Goal: Task Accomplishment & Management: Use online tool/utility

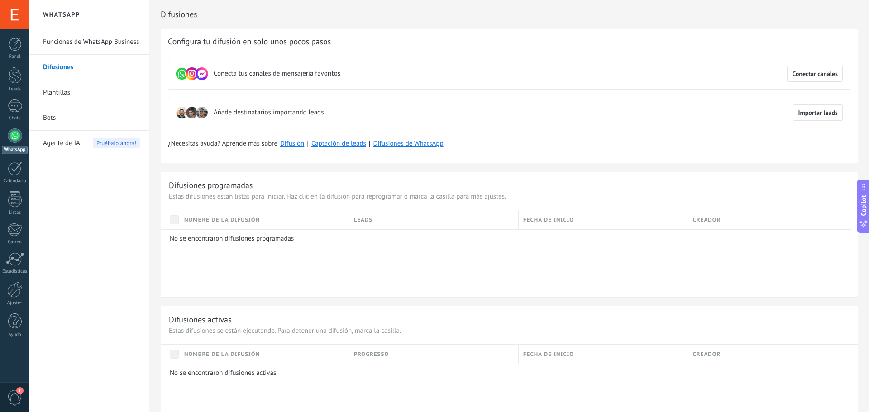
click at [67, 40] on link "Funciones de WhatsApp Business" at bounding box center [91, 41] width 97 height 25
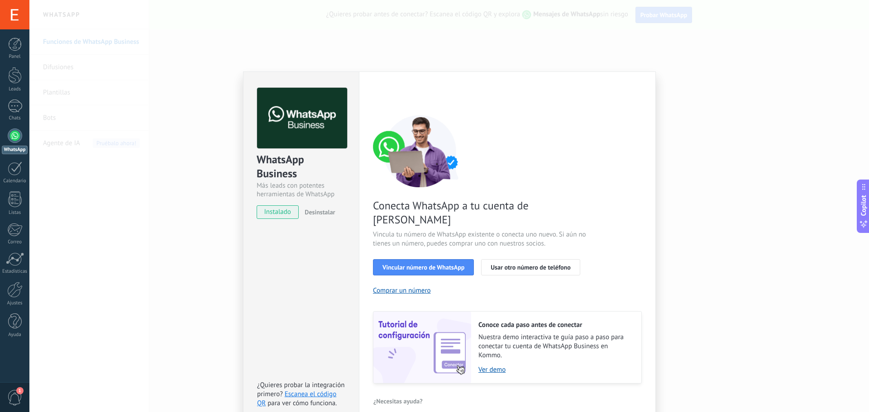
click at [424, 264] on span "Vincular número de WhatsApp" at bounding box center [424, 267] width 82 height 6
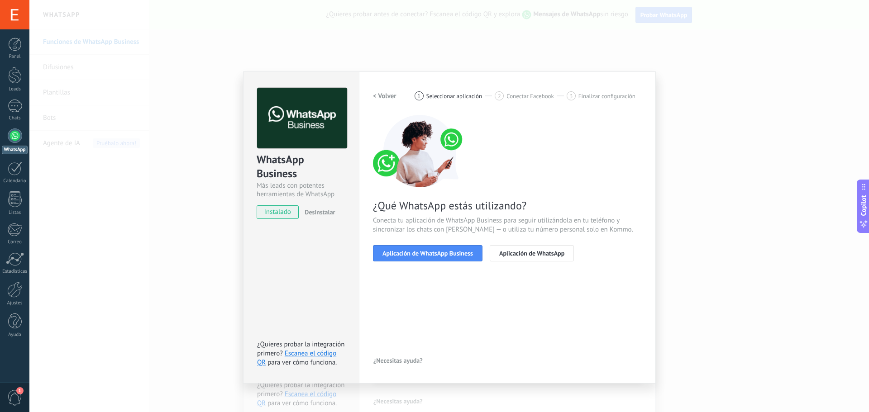
click at [436, 254] on span "Aplicación de WhatsApp Business" at bounding box center [428, 253] width 91 height 6
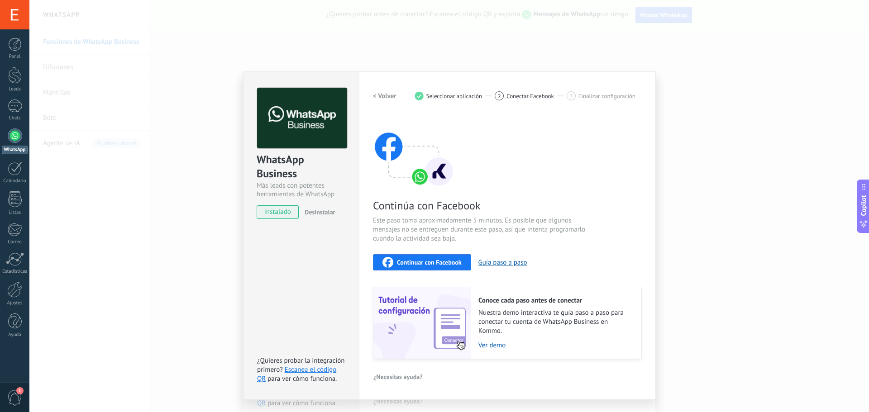
click at [436, 261] on span "Continuar con Facebook" at bounding box center [429, 262] width 65 height 6
click at [453, 265] on span "Continuar con Facebook" at bounding box center [429, 262] width 65 height 6
click at [323, 370] on link "Escanea el código QR" at bounding box center [296, 375] width 79 height 18
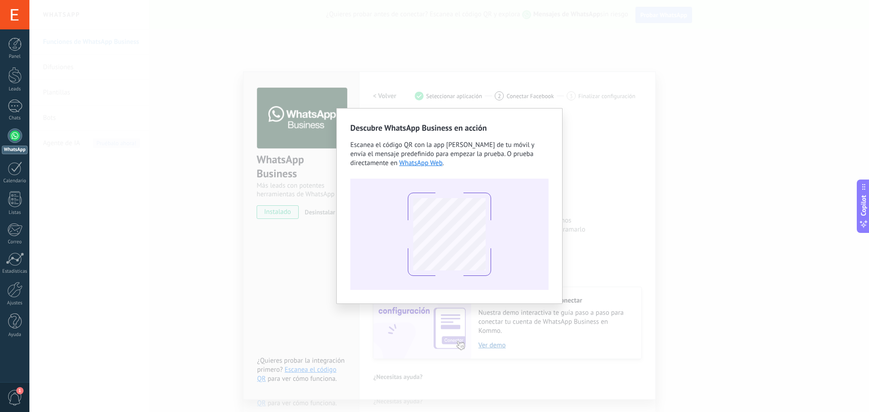
click at [600, 214] on div "Descubre WhatsApp Business en acción Escanea el código QR con la app [PERSON_NA…" at bounding box center [449, 206] width 840 height 412
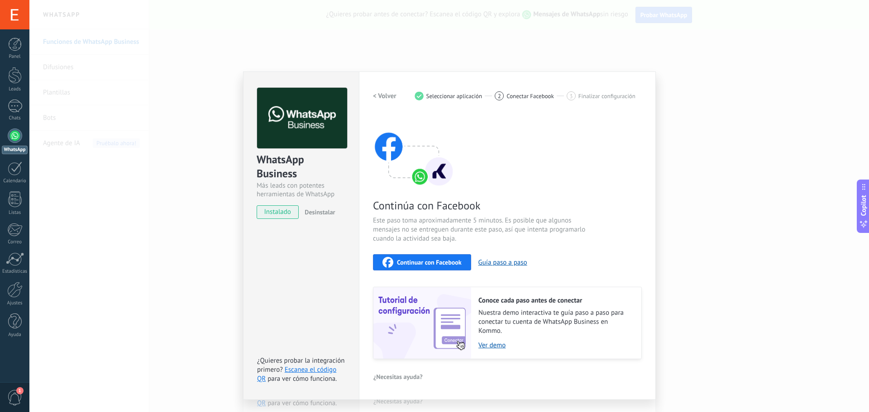
click at [312, 369] on link "Escanea el código QR" at bounding box center [296, 375] width 79 height 18
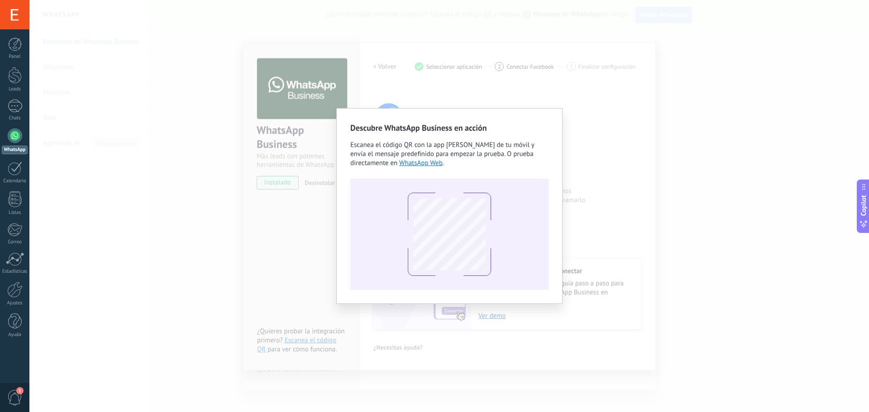
click at [626, 226] on div "Descubre WhatsApp Business en acción Escanea el código QR con la app [PERSON_NA…" at bounding box center [449, 206] width 840 height 412
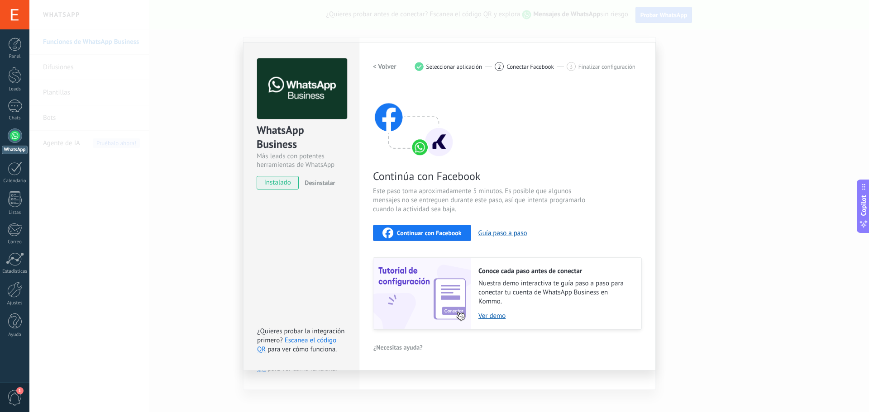
click at [304, 340] on link "Escanea el código QR" at bounding box center [296, 345] width 79 height 18
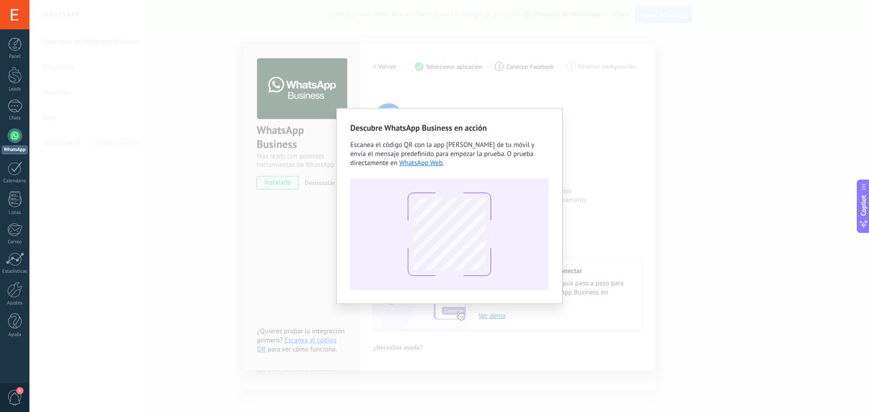
click at [420, 161] on link "WhatsApp Web" at bounding box center [420, 163] width 43 height 9
click at [600, 164] on div "Descubre WhatsApp Business en acción Escanea el código QR con la app [PERSON_NA…" at bounding box center [449, 206] width 840 height 412
